Goal: Navigation & Orientation: Locate item on page

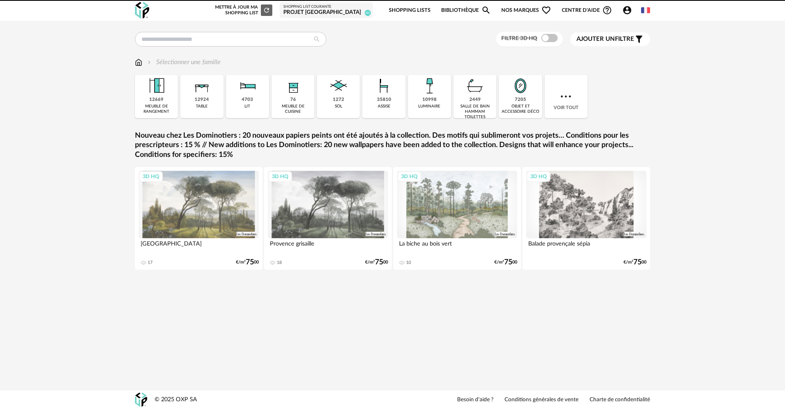
click at [334, 8] on div "Shopping List courante" at bounding box center [326, 6] width 86 height 5
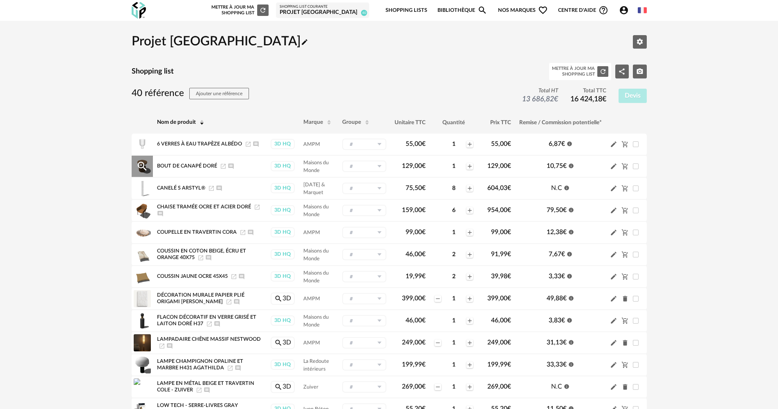
click at [230, 168] on icon "Ajouter un commentaire" at bounding box center [230, 166] width 5 height 5
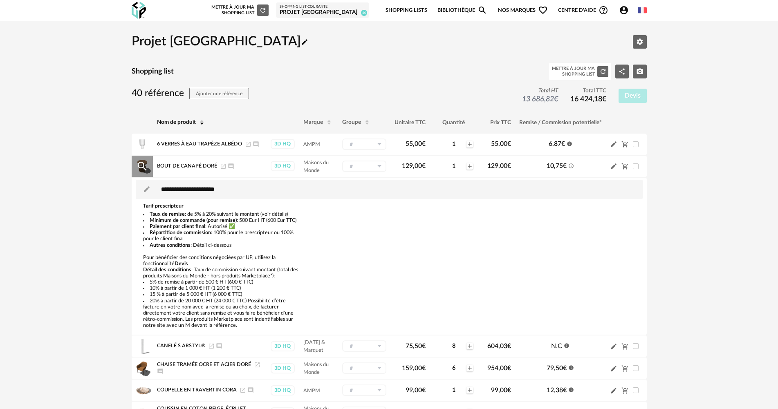
click at [221, 165] on icon "Launch icon" at bounding box center [223, 166] width 7 height 7
click at [149, 170] on div "Magnify Plus Outline icon" at bounding box center [142, 166] width 21 height 21
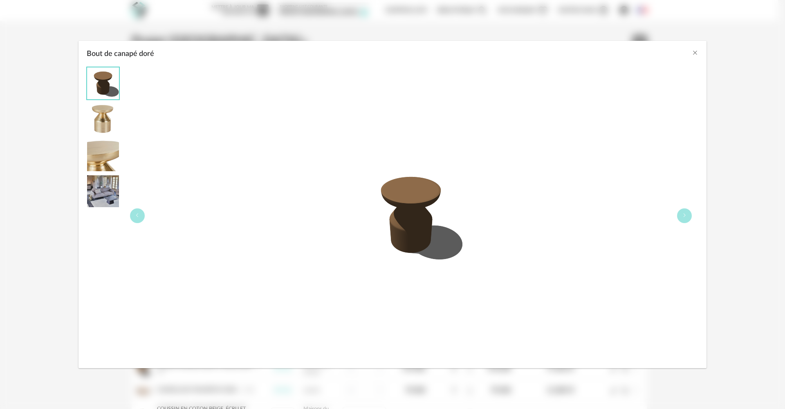
drag, startPoint x: 79, startPoint y: 119, endPoint x: 97, endPoint y: 123, distance: 18.8
click at [80, 119] on div "Bout de canapé doré" at bounding box center [393, 215] width 628 height 305
click at [97, 123] on img "Bout de canapé doré" at bounding box center [103, 119] width 32 height 32
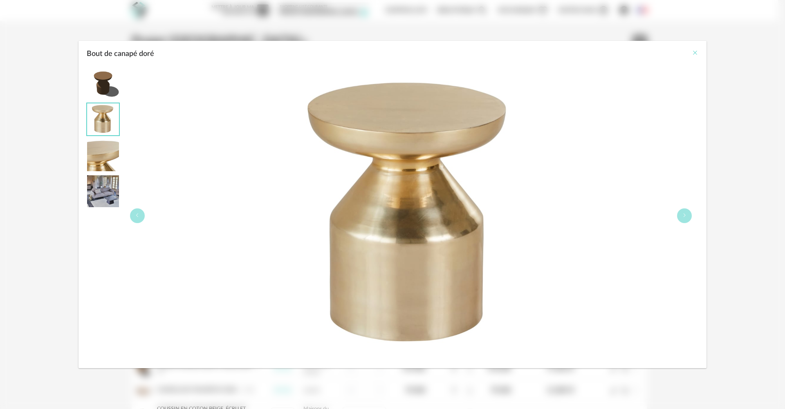
click at [692, 54] on icon "Close" at bounding box center [695, 52] width 7 height 7
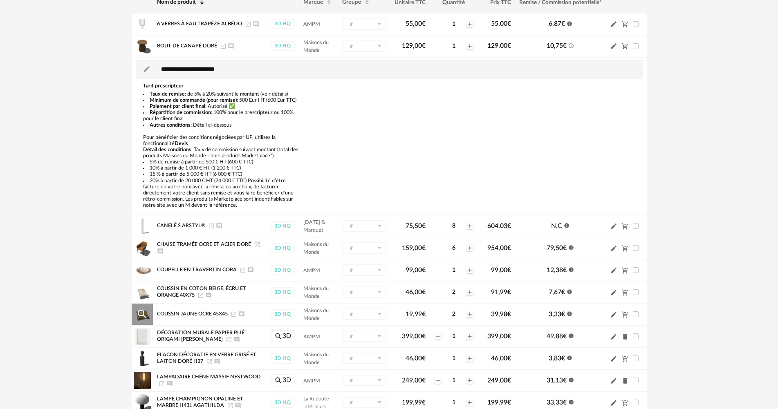
scroll to position [123, 0]
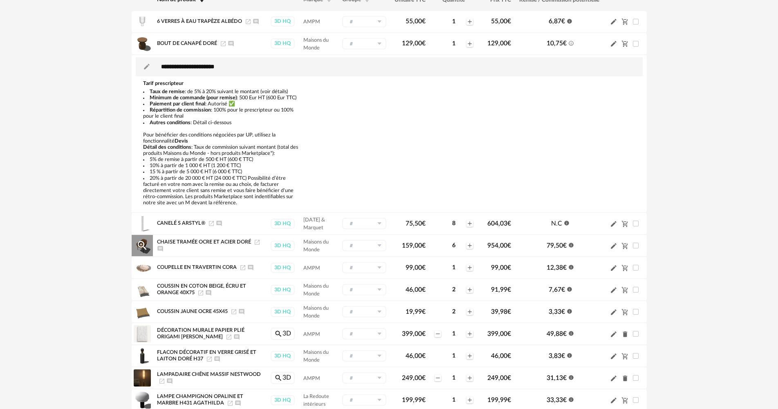
click at [257, 245] on icon "Launch icon" at bounding box center [257, 242] width 5 height 5
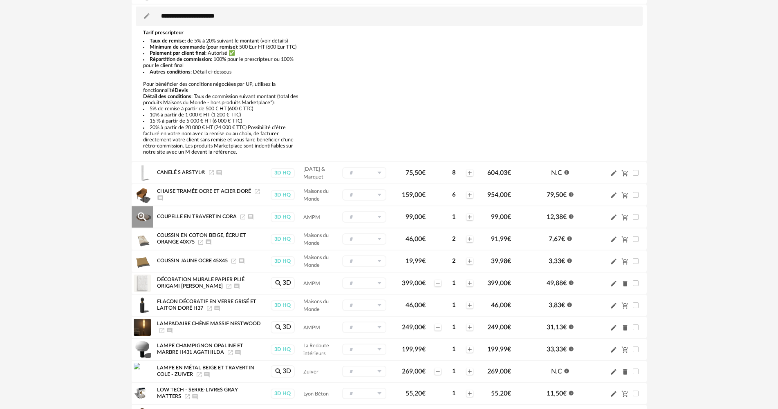
scroll to position [204, 0]
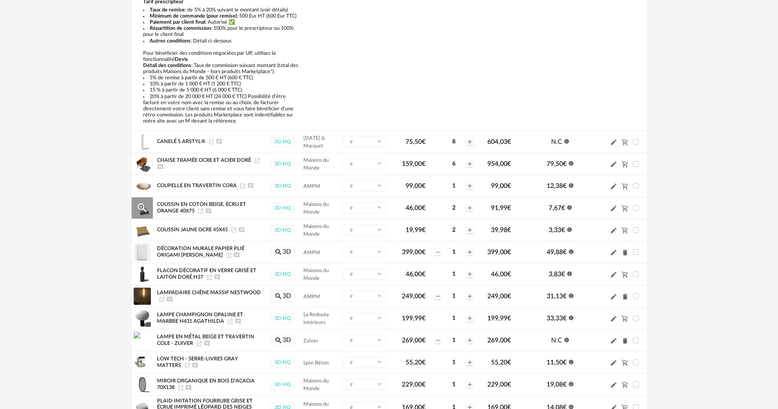
click at [200, 210] on icon "Launch icon" at bounding box center [200, 211] width 7 height 7
click at [233, 230] on icon "Launch icon" at bounding box center [234, 230] width 7 height 7
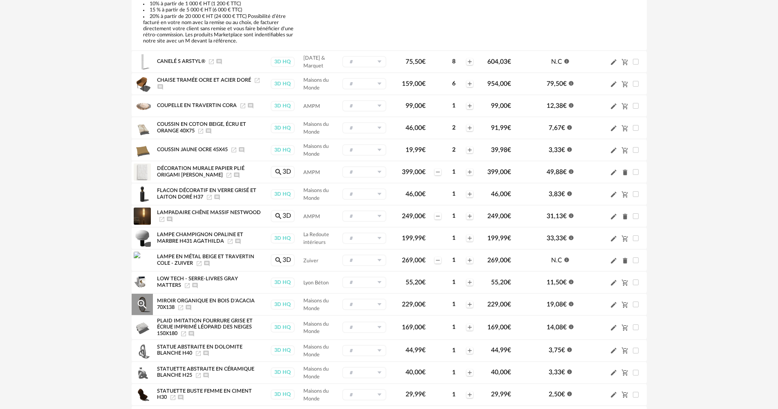
scroll to position [286, 0]
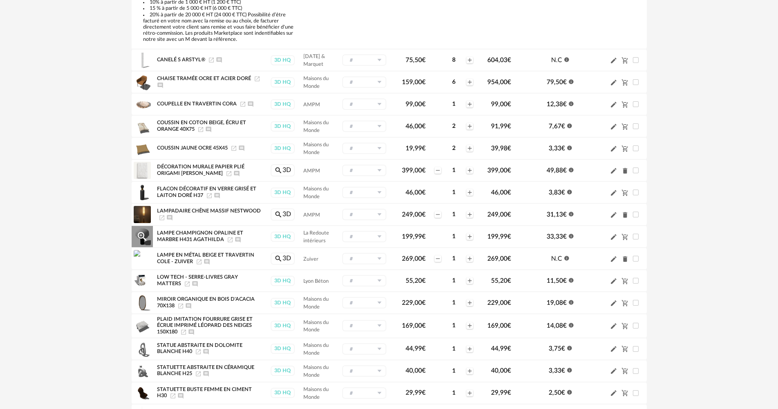
click at [227, 240] on icon "Launch icon" at bounding box center [230, 240] width 7 height 7
click at [196, 264] on icon "Launch icon" at bounding box center [199, 262] width 7 height 7
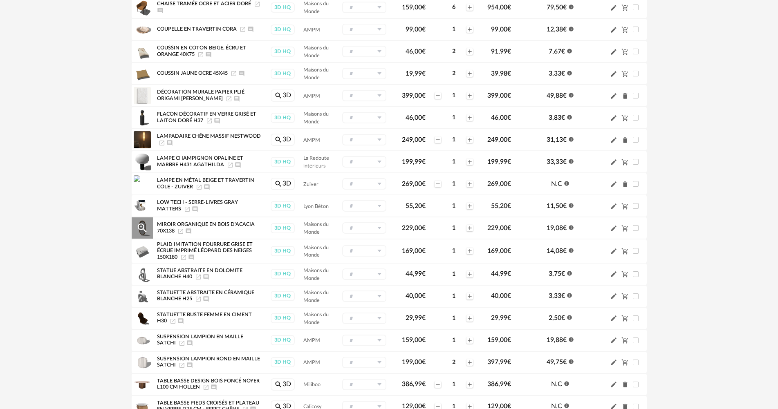
scroll to position [409, 0]
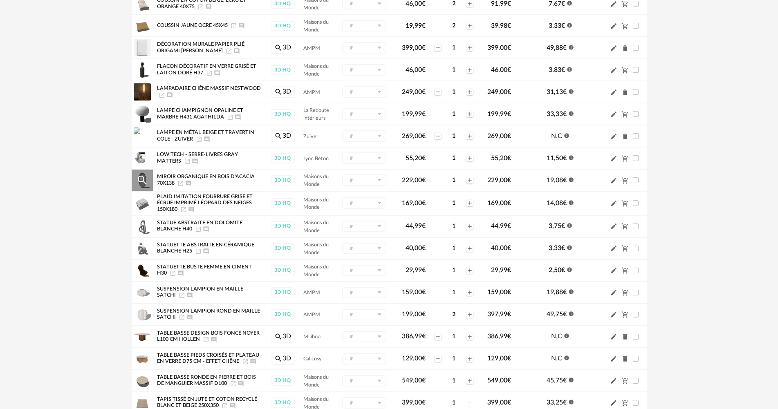
click at [181, 182] on icon "Launch icon" at bounding box center [180, 183] width 7 height 7
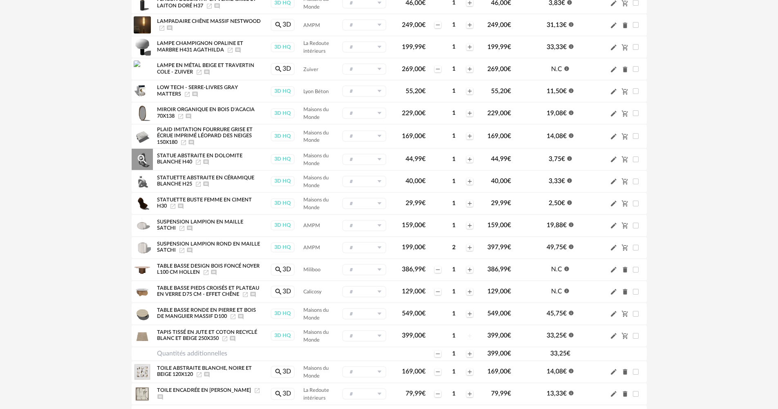
scroll to position [491, 0]
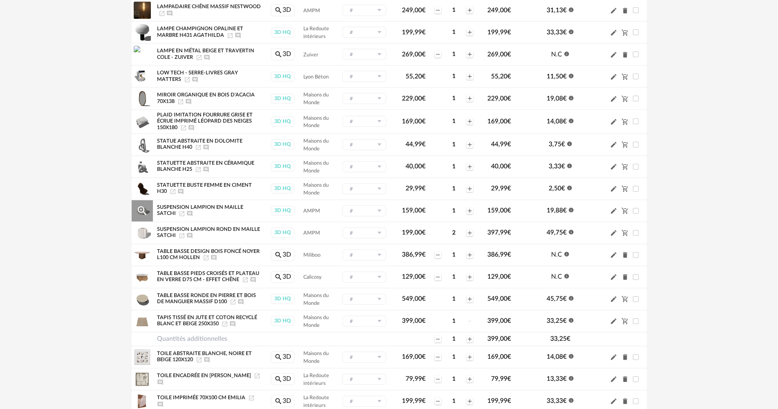
click at [182, 212] on icon "Launch icon" at bounding box center [182, 214] width 7 height 7
click at [180, 234] on icon "Launch icon" at bounding box center [182, 236] width 7 height 7
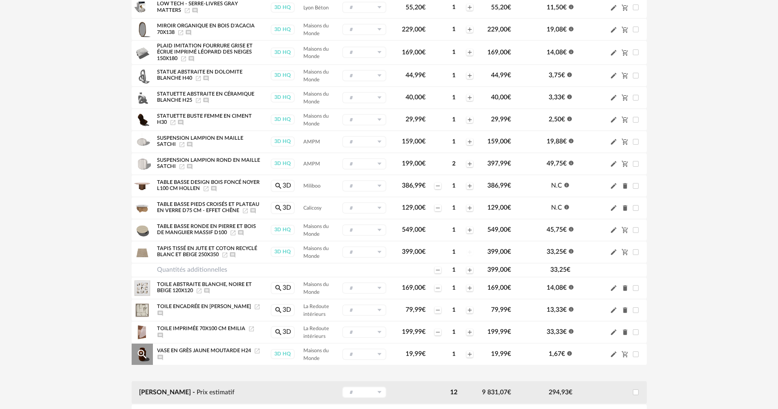
scroll to position [572, 0]
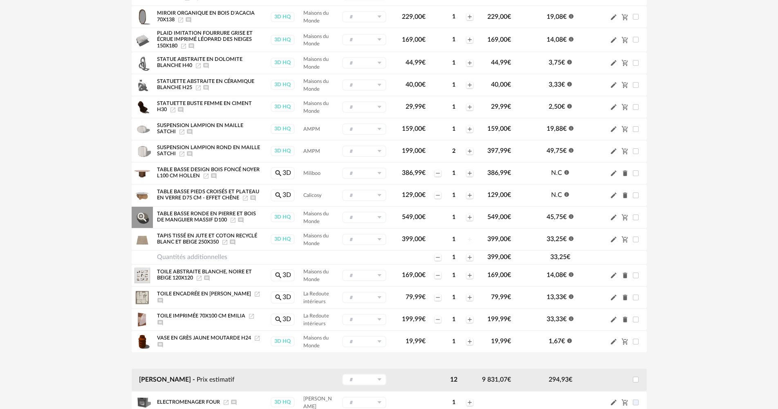
click at [231, 222] on icon "Launch icon" at bounding box center [233, 220] width 7 height 7
click at [226, 244] on icon "Launch icon" at bounding box center [225, 242] width 7 height 7
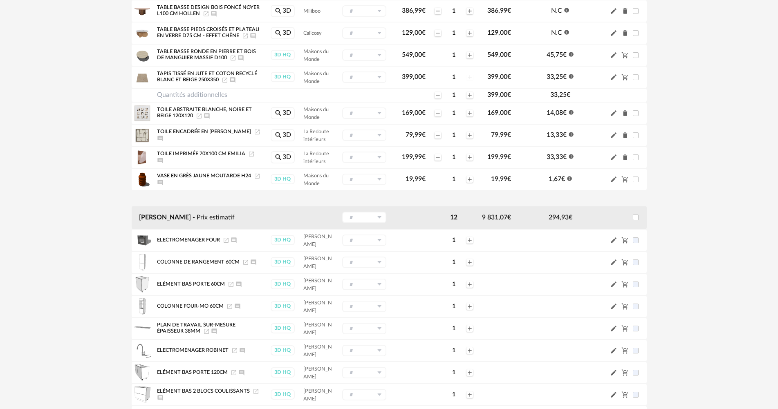
scroll to position [574, 0]
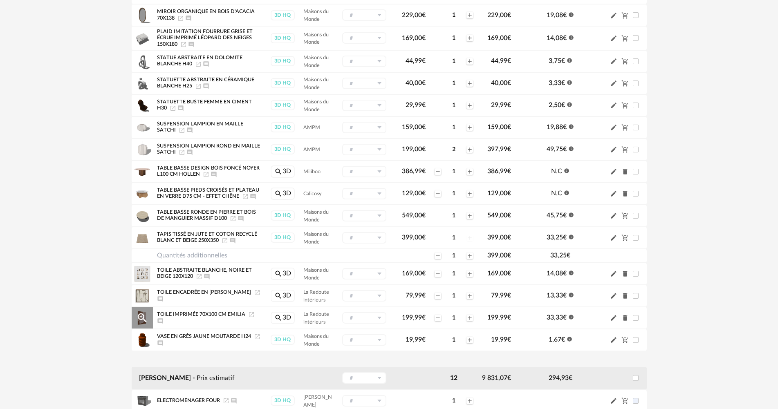
click at [158, 321] on icon "Ajouter un commentaire" at bounding box center [159, 321] width 5 height 5
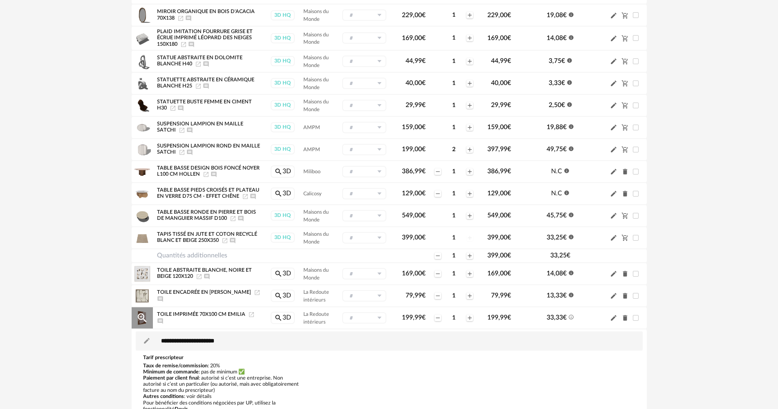
click at [250, 314] on icon "Launch icon" at bounding box center [251, 315] width 7 height 7
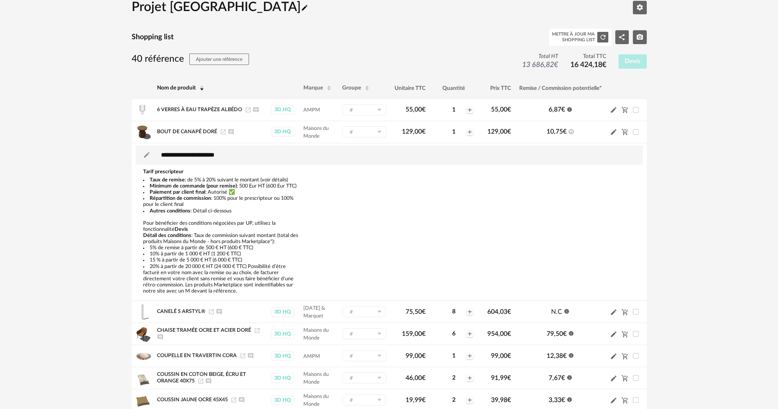
scroll to position [82, 0]
